Goal: Navigation & Orientation: Find specific page/section

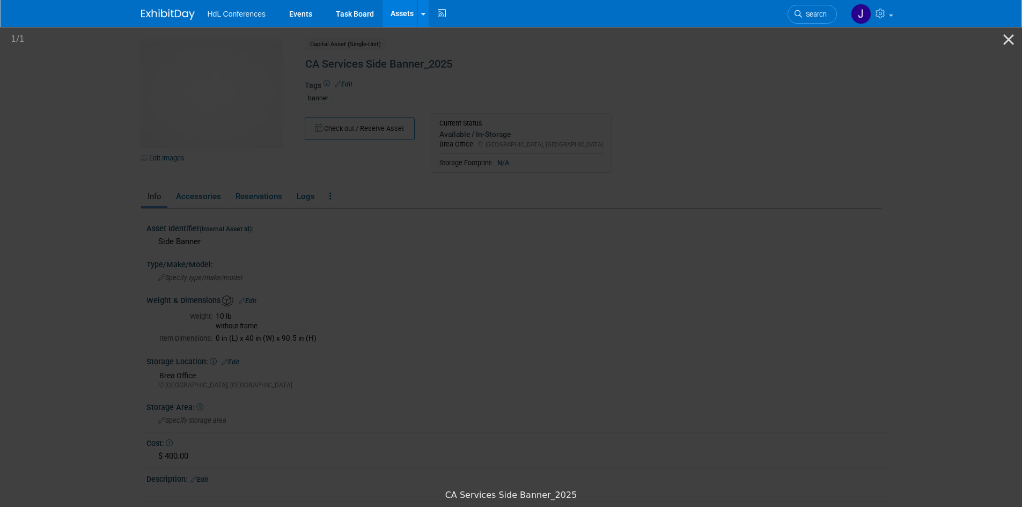
click at [94, 200] on picture at bounding box center [511, 254] width 1022 height 459
click at [1001, 39] on button "Close gallery" at bounding box center [1008, 39] width 27 height 25
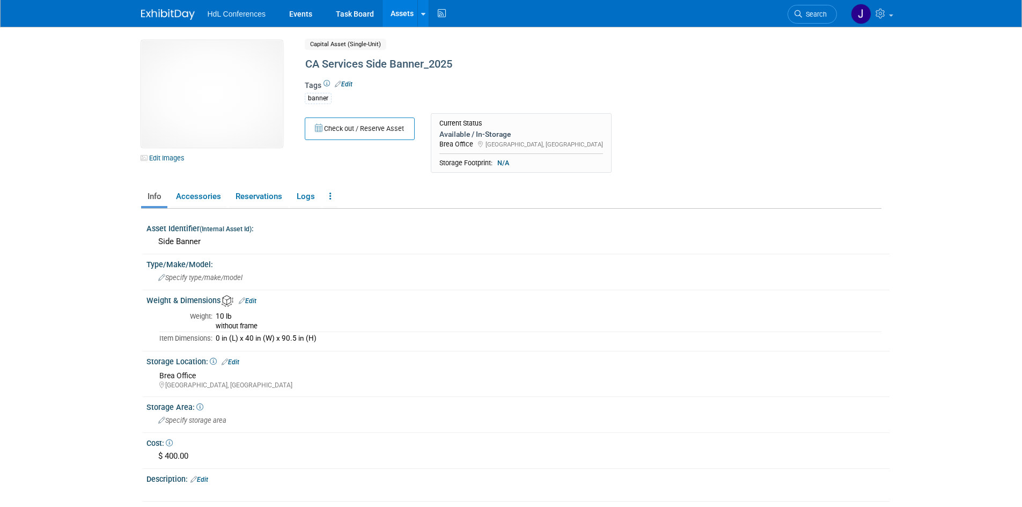
click at [396, 8] on link "Assets" at bounding box center [401, 13] width 39 height 27
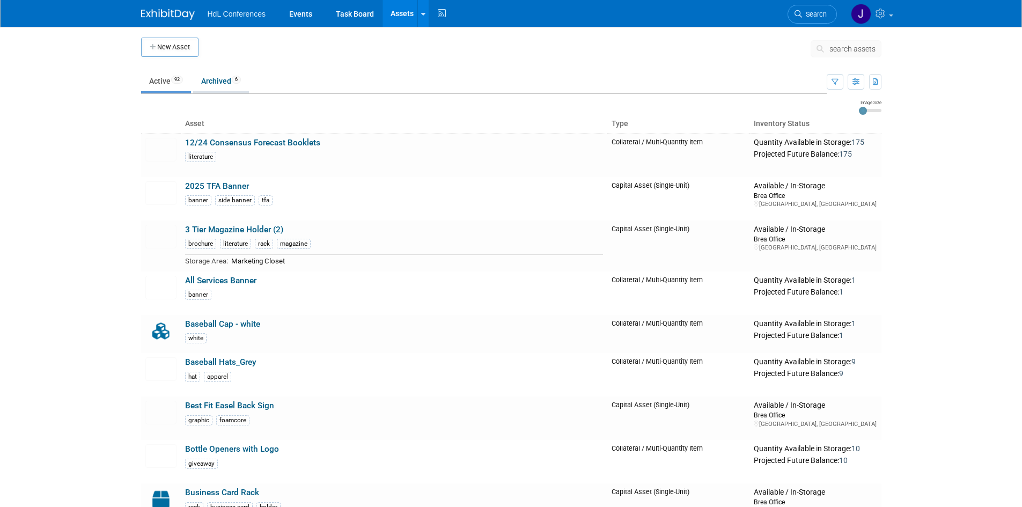
click at [215, 85] on link "Archived 6" at bounding box center [221, 81] width 56 height 20
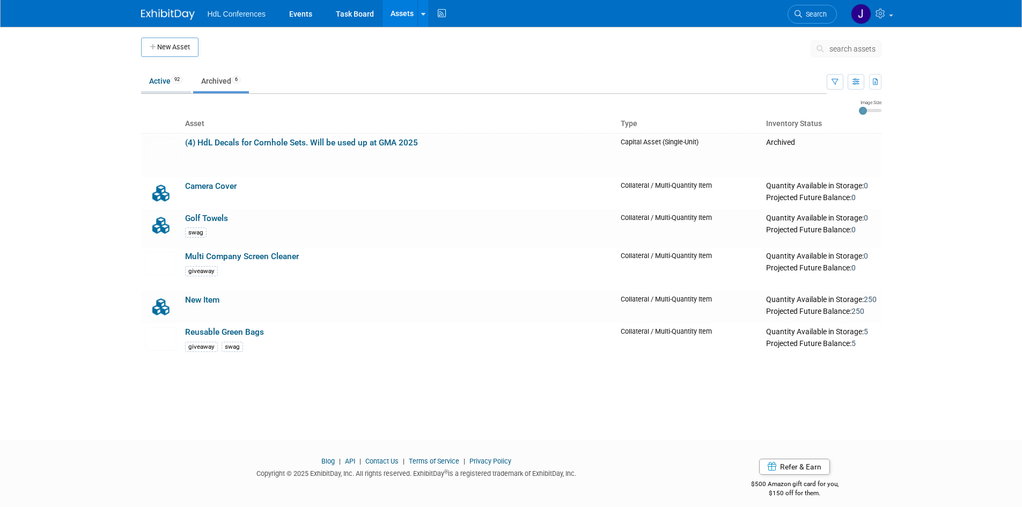
click at [168, 84] on link "Active 92" at bounding box center [166, 81] width 50 height 20
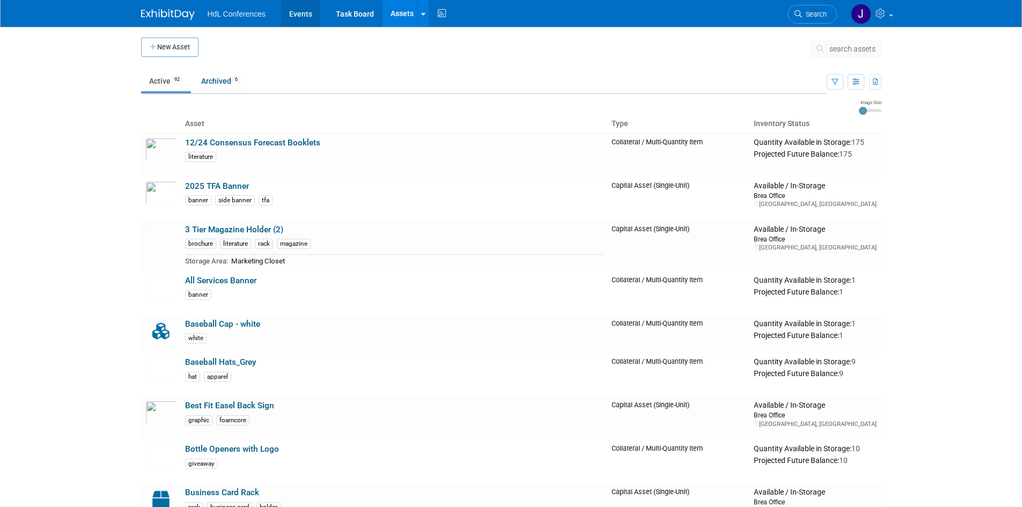
click at [305, 4] on link "Events" at bounding box center [300, 13] width 39 height 27
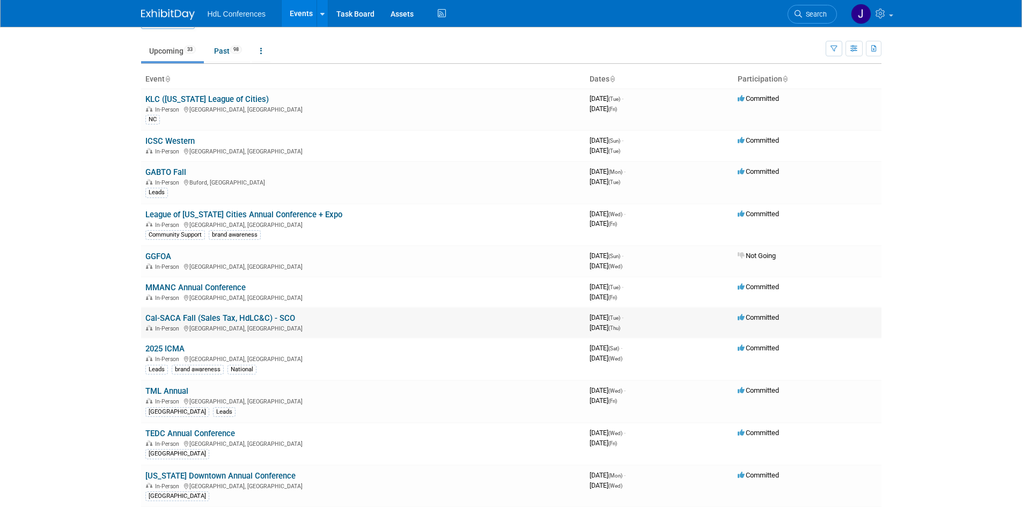
scroll to position [54, 0]
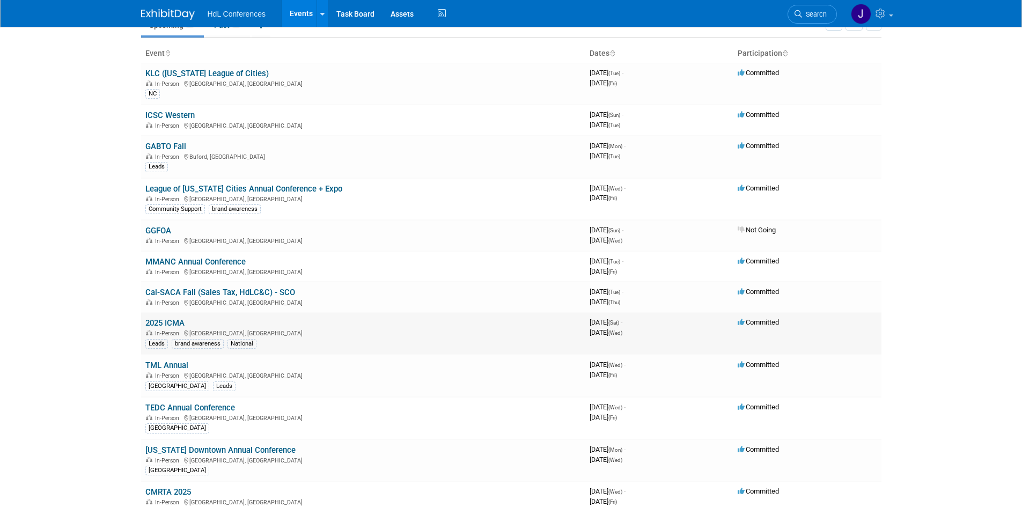
click at [151, 323] on link "2025 ICMA" at bounding box center [164, 323] width 39 height 10
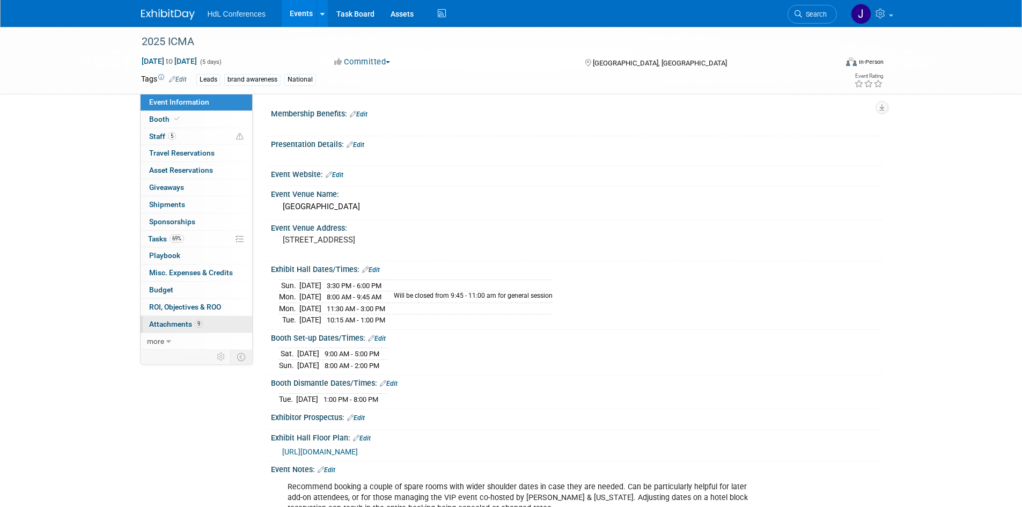
click at [177, 326] on span "Attachments 9" at bounding box center [176, 324] width 54 height 9
